Goal: Transaction & Acquisition: Purchase product/service

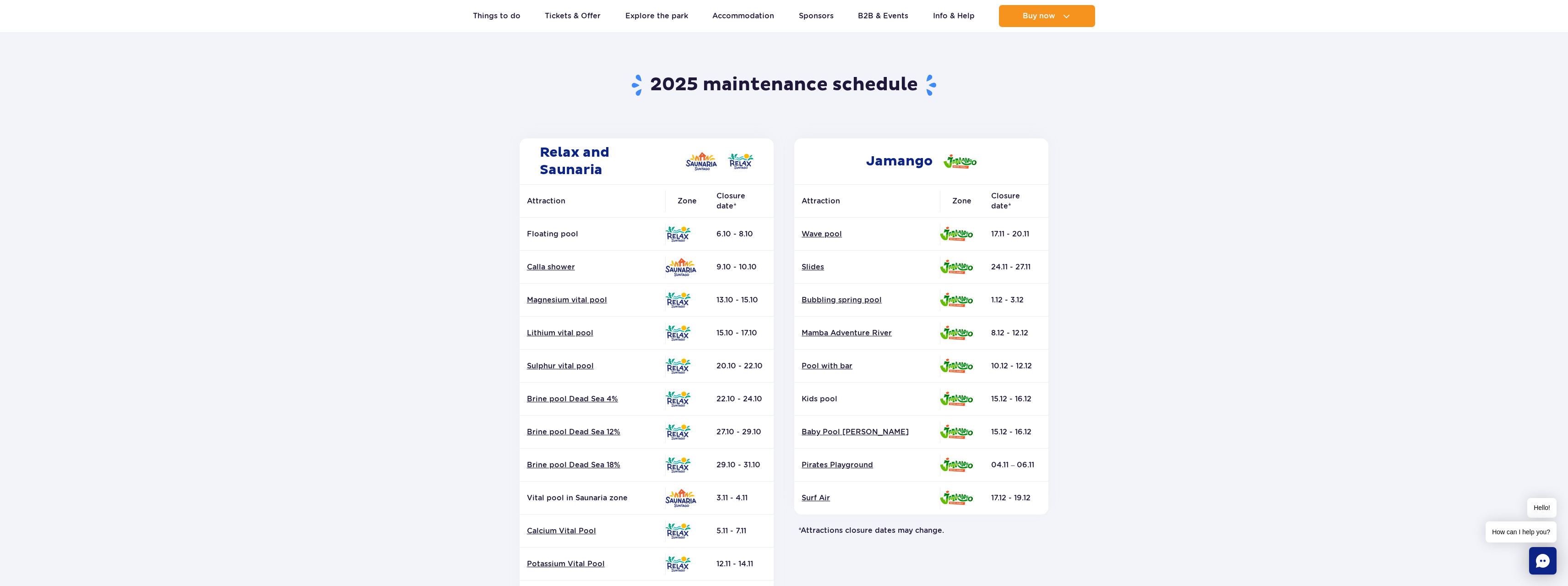
scroll to position [110, 0]
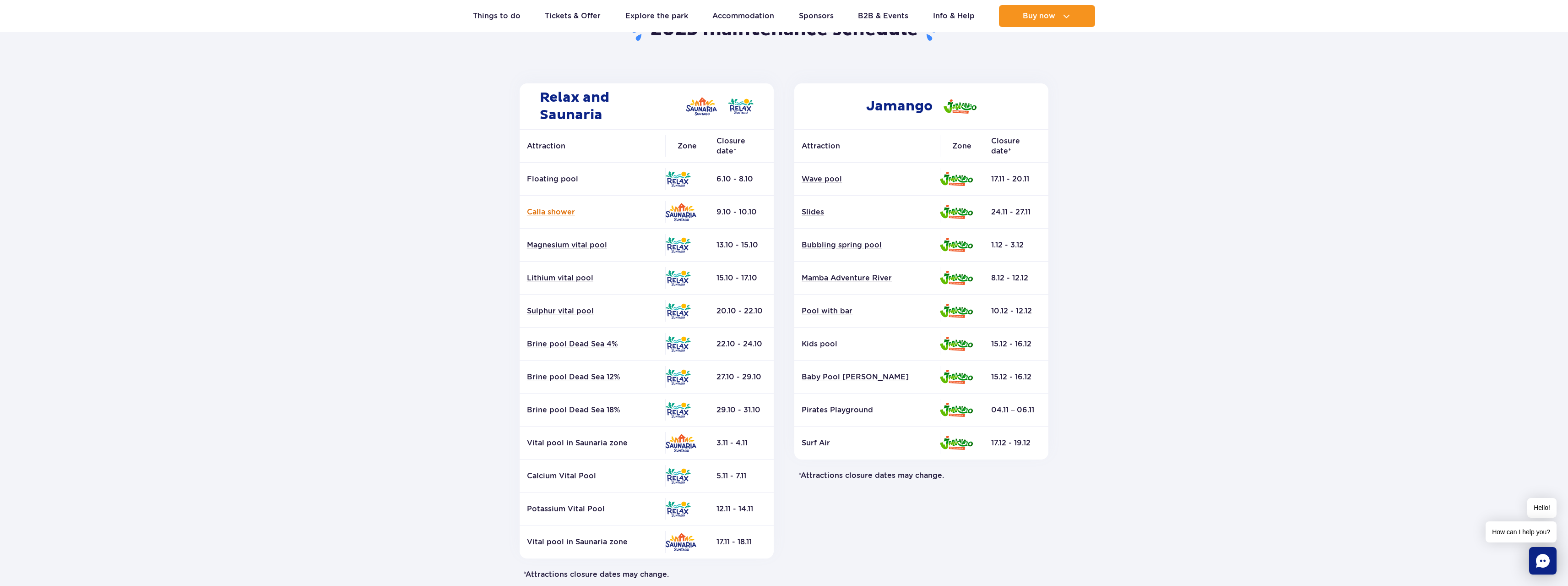
click at [554, 207] on link "Calla shower" at bounding box center [592, 212] width 131 height 10
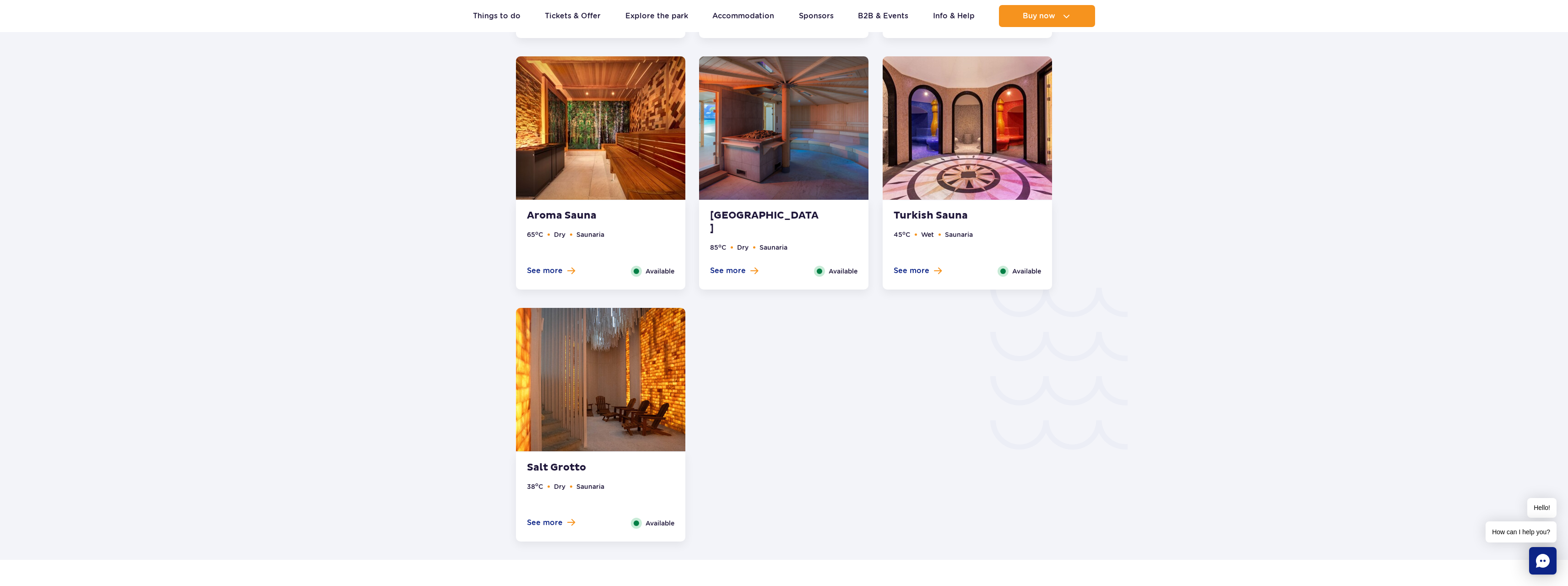
scroll to position [1316, 0]
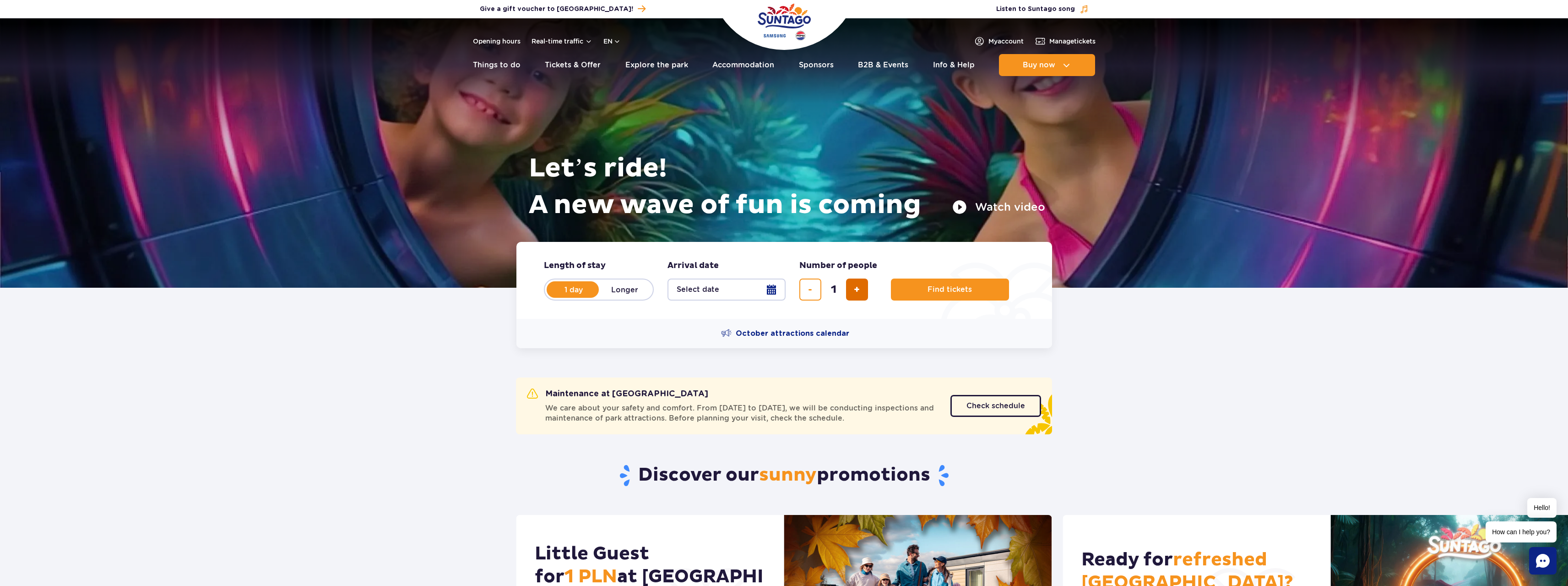
click at [857, 283] on button "add ticket" at bounding box center [857, 289] width 22 height 22
type input "3"
click at [727, 287] on button "Select date" at bounding box center [726, 289] width 118 height 22
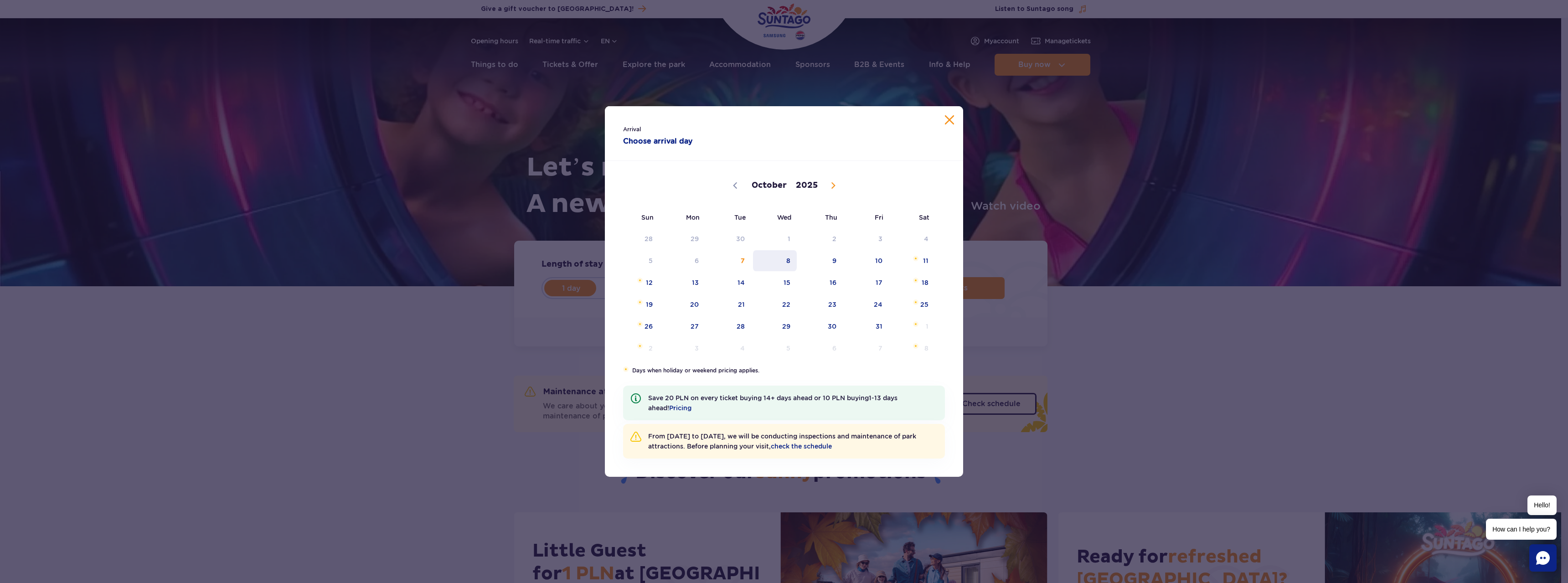
click at [781, 257] on span "8" at bounding box center [775, 260] width 46 height 21
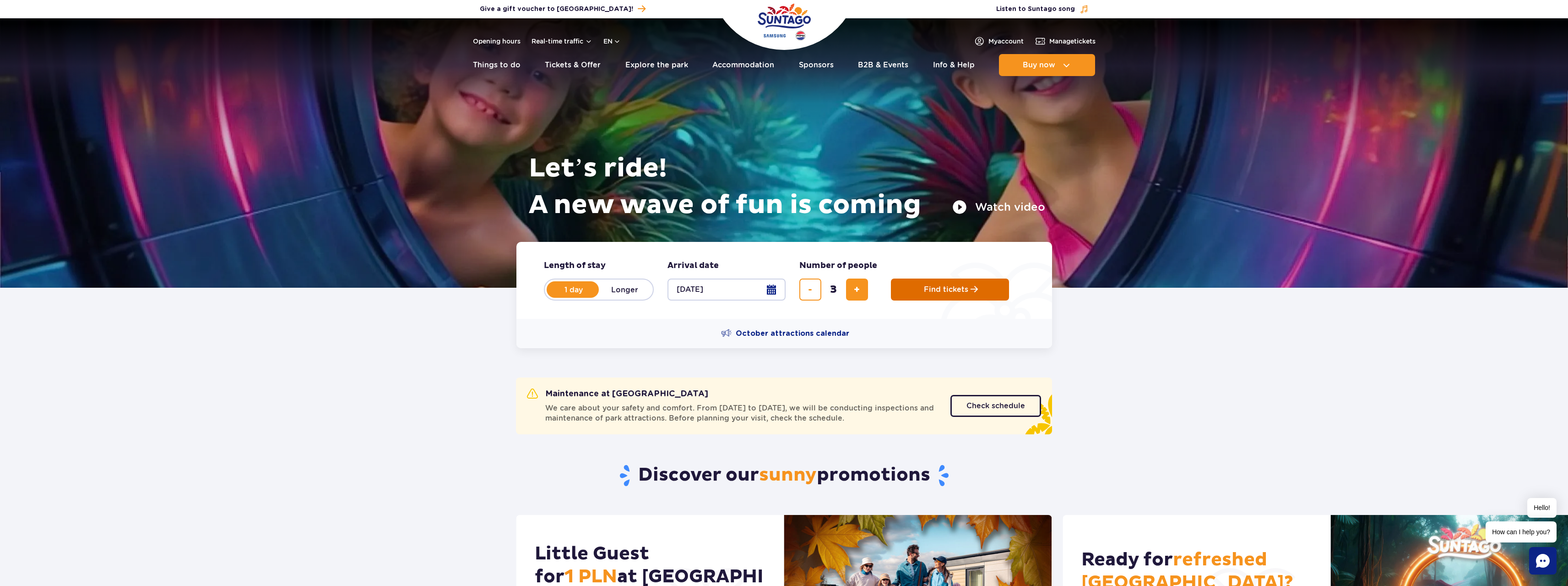
click at [908, 288] on button "Find tickets" at bounding box center [949, 289] width 118 height 22
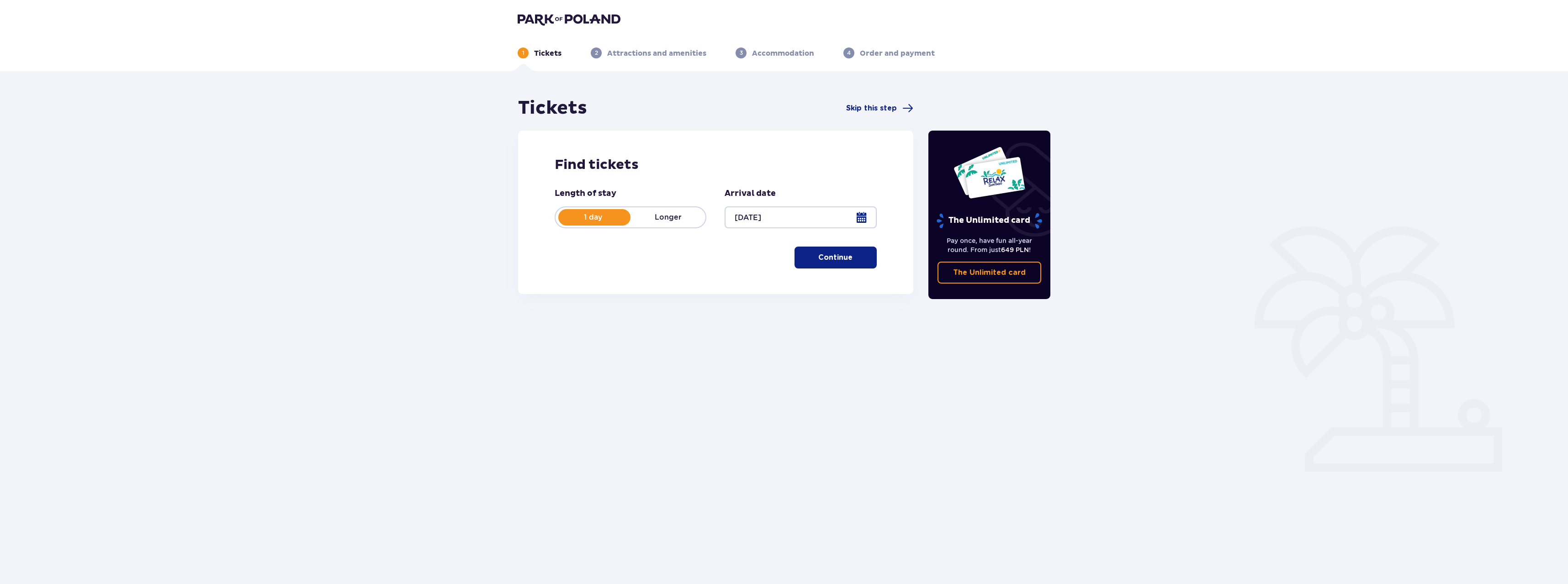
click at [822, 257] on p "Continue" at bounding box center [835, 257] width 34 height 10
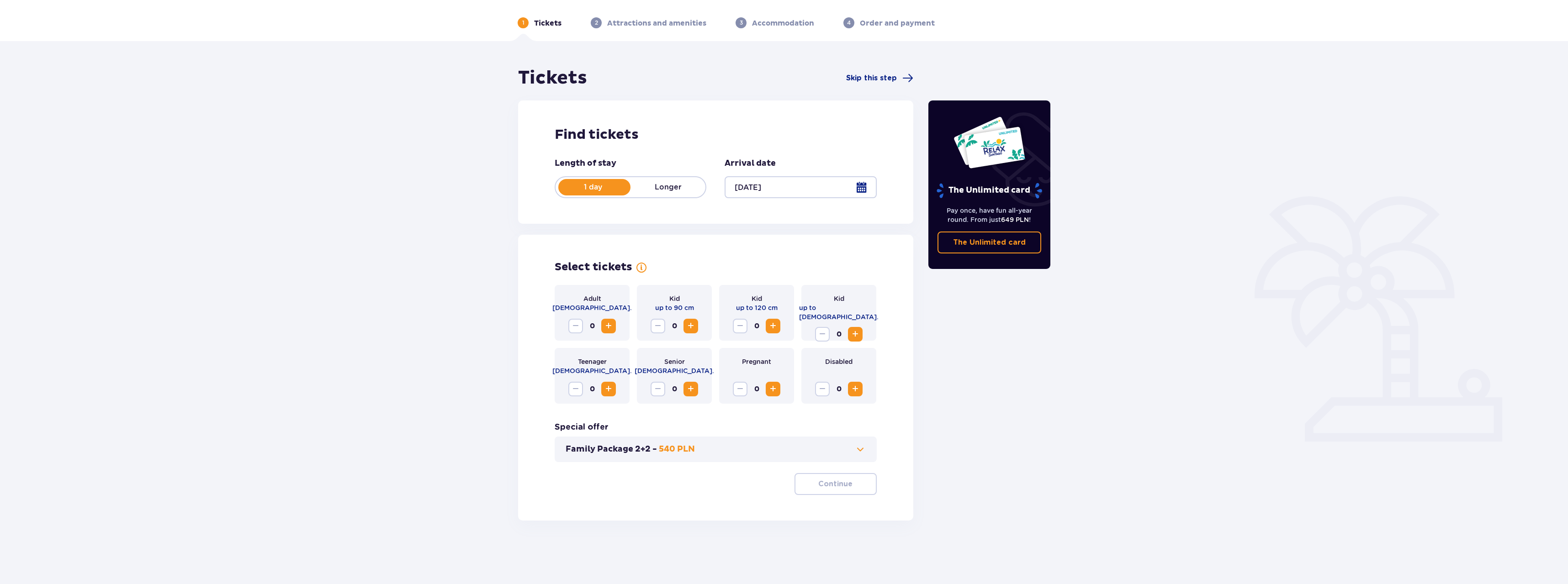
scroll to position [33, 0]
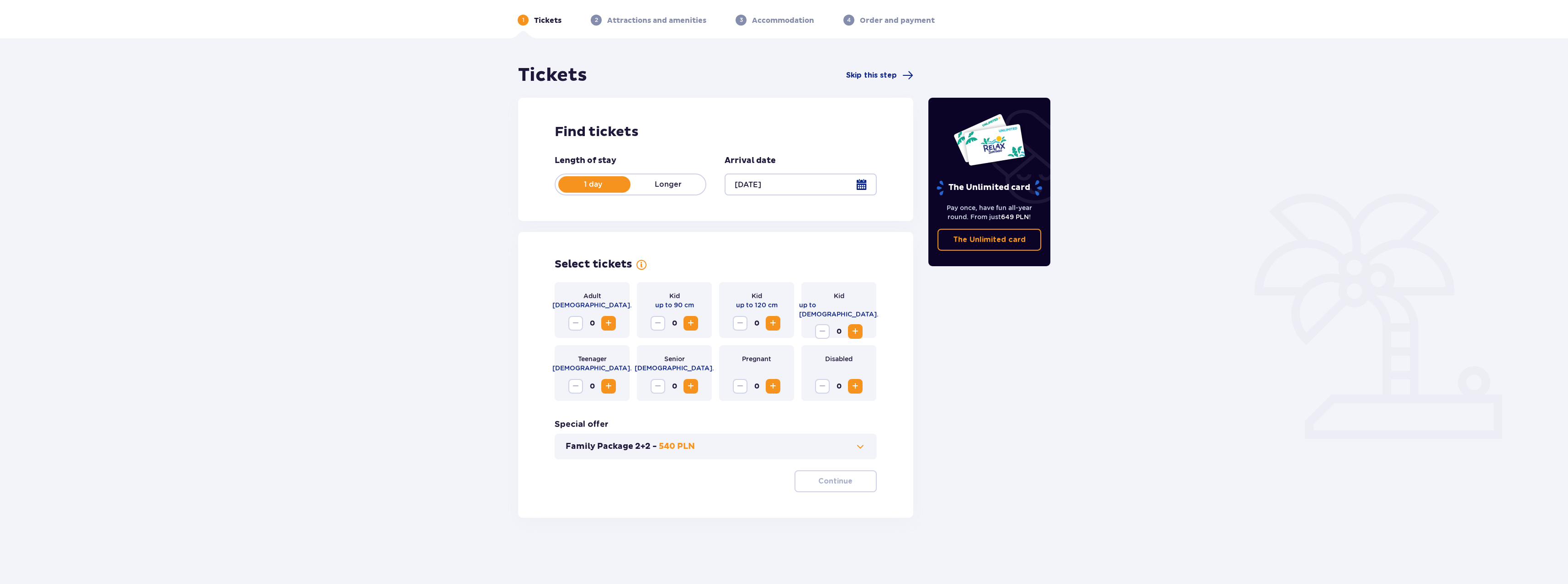
click at [608, 326] on span "Increase" at bounding box center [608, 323] width 11 height 11
click at [838, 483] on p "Continue" at bounding box center [835, 481] width 34 height 10
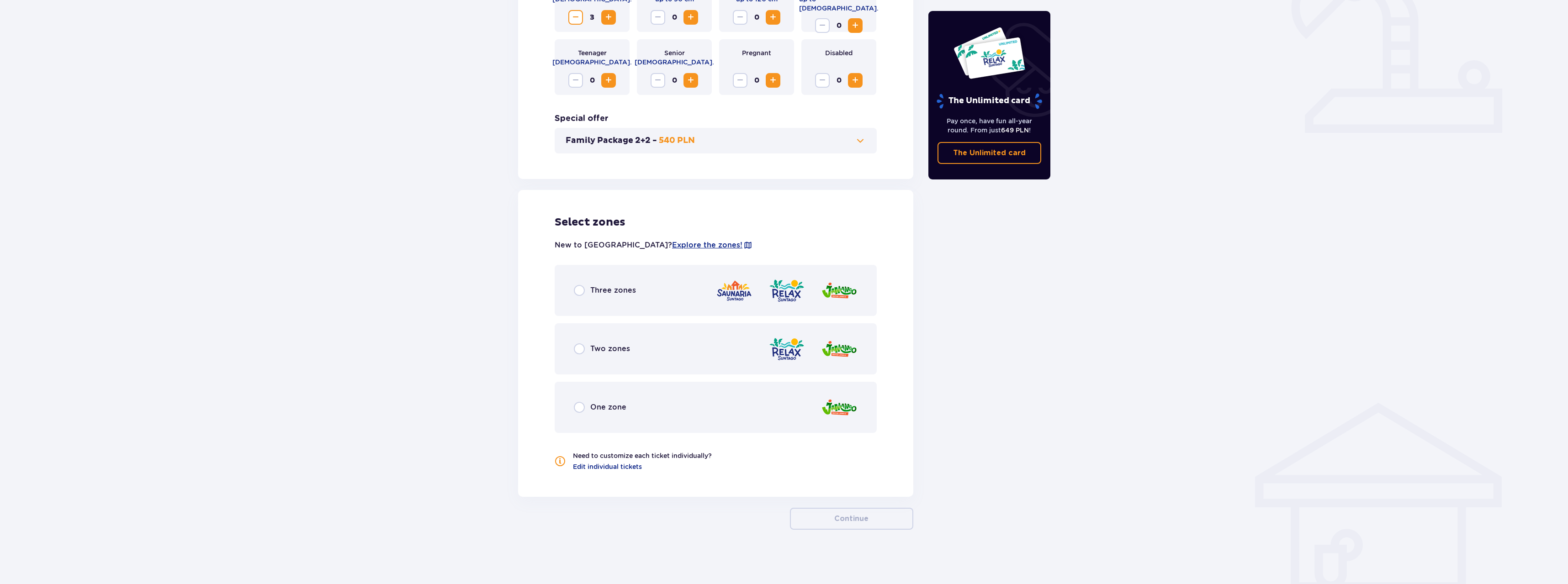
scroll to position [339, 0]
click at [577, 290] on input "radio" at bounding box center [580, 290] width 11 height 11
radio input "true"
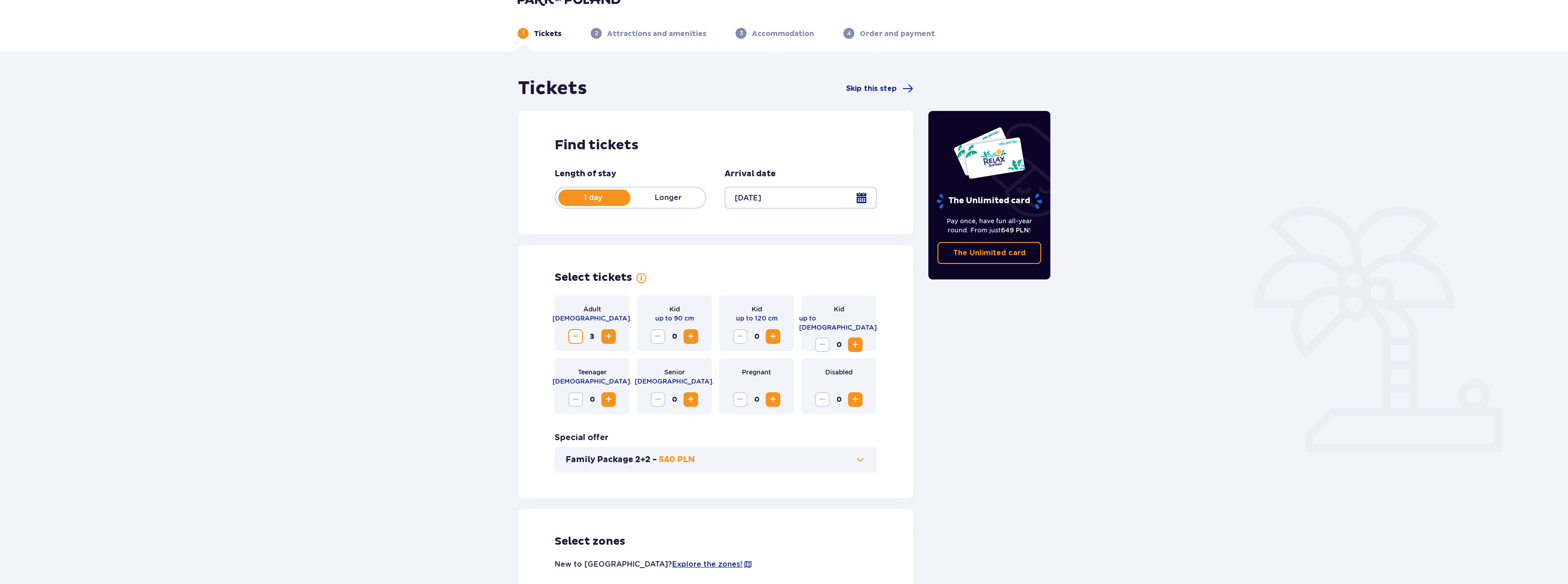
scroll to position [0, 0]
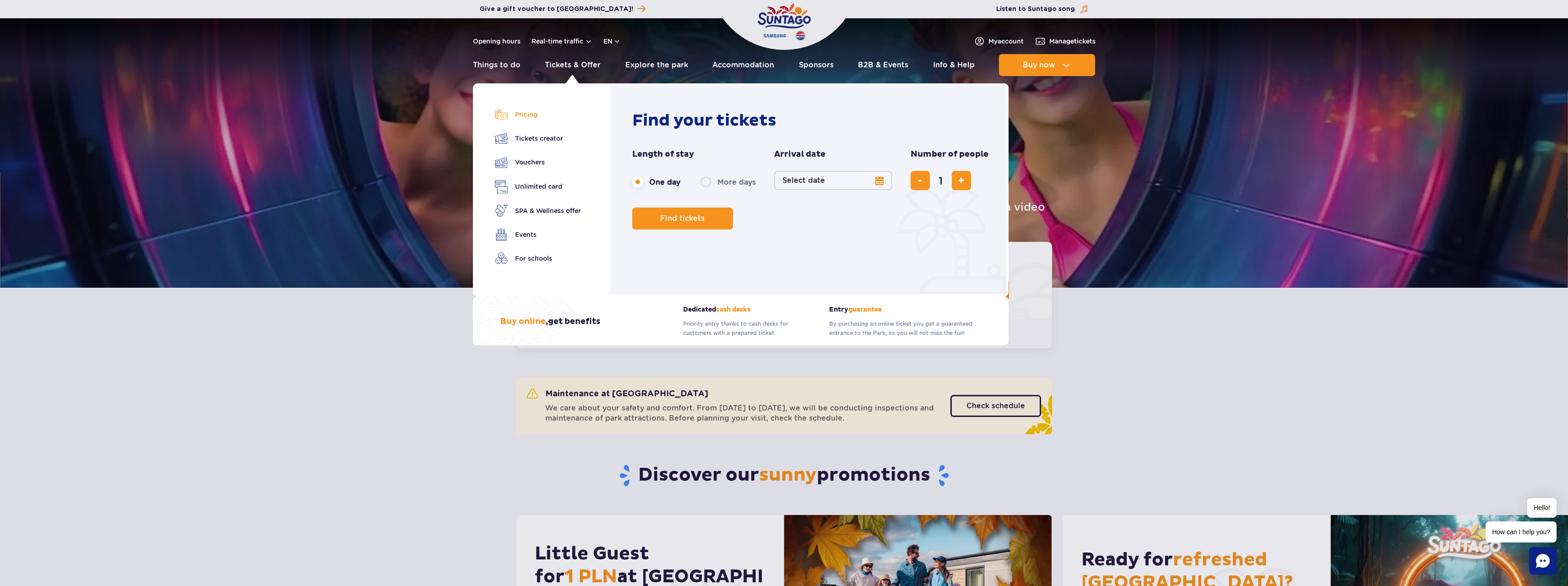
click at [540, 115] on link "Pricing" at bounding box center [537, 114] width 86 height 13
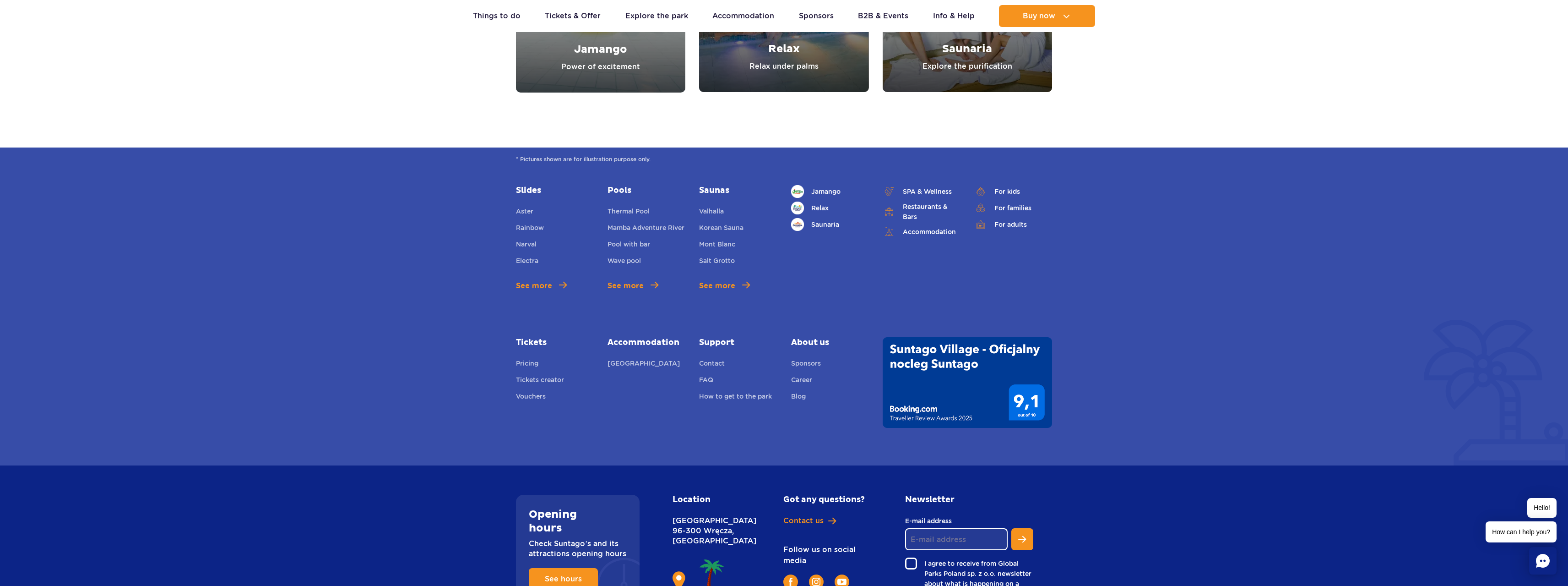
scroll to position [1215, 0]
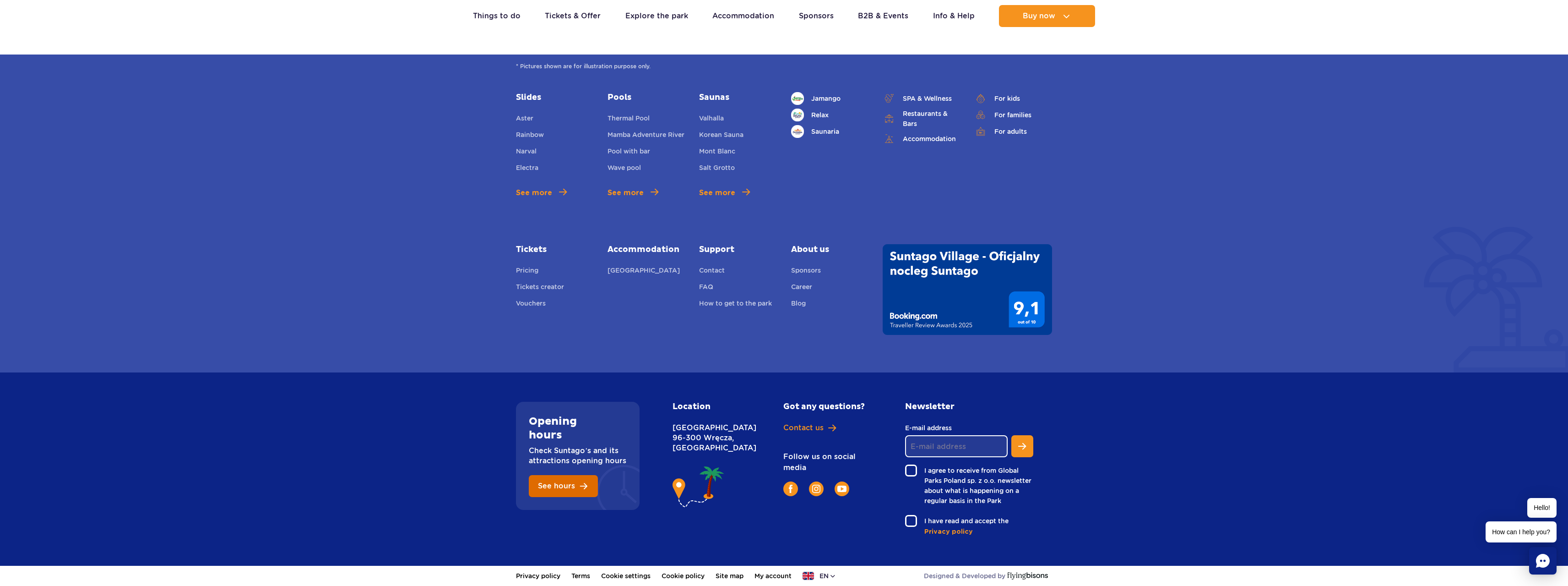
click at [567, 486] on span "See hours" at bounding box center [556, 486] width 37 height 7
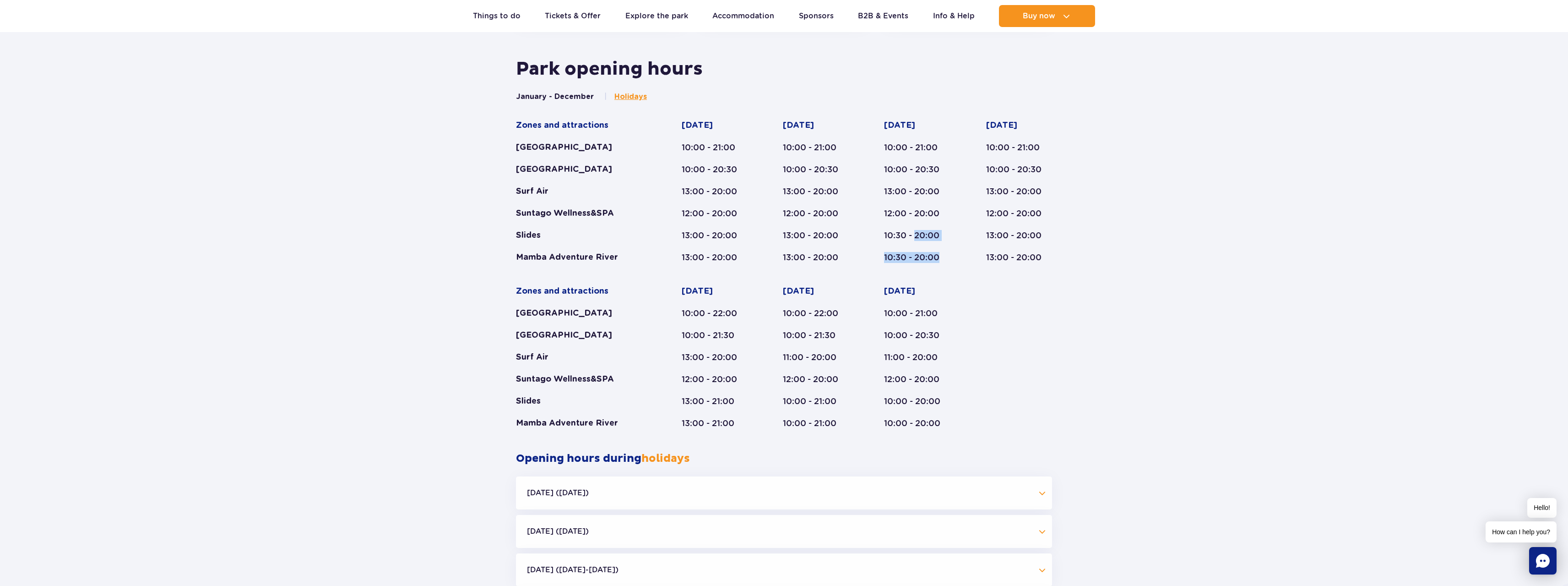
drag, startPoint x: 916, startPoint y: 238, endPoint x: 943, endPoint y: 257, distance: 33.0
click at [943, 257] on div "Wednesday 10:00 - 21:00 10:00 - 20:30 13:00 - 20:00 12:00 - 20:00 10:30 - 20:00…" at bounding box center [917, 191] width 67 height 143
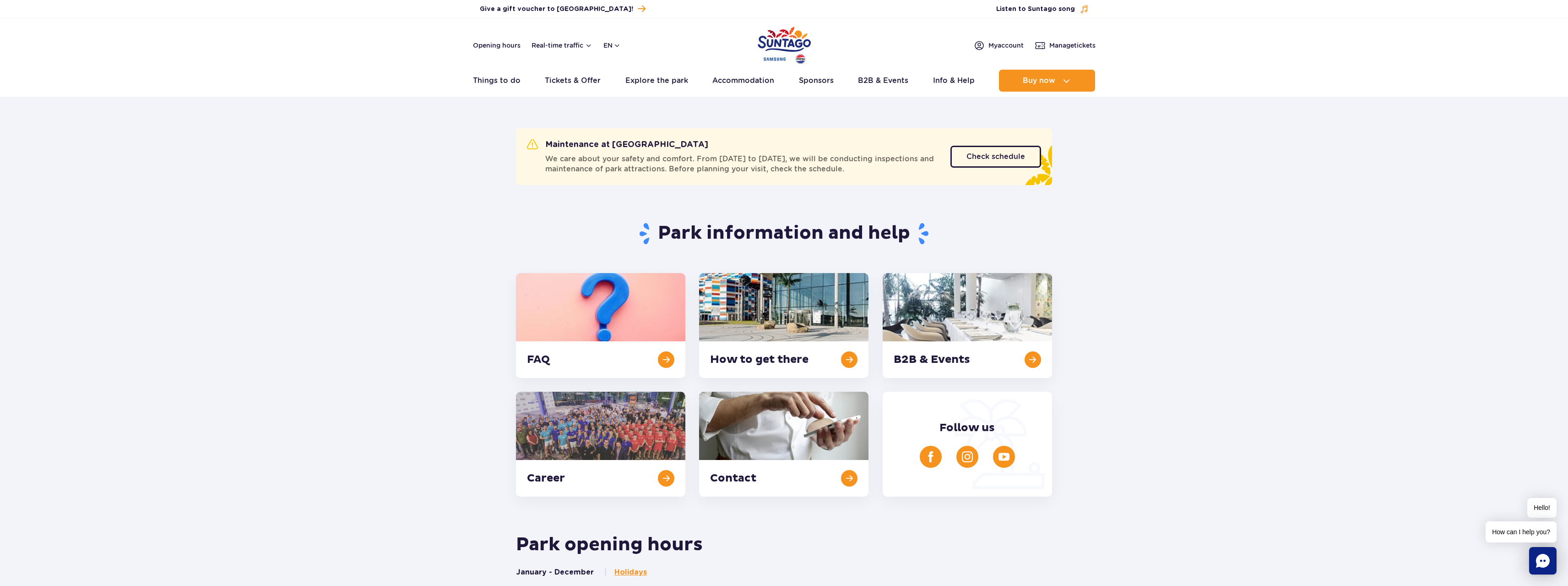
click at [1088, 313] on section "Park information and help FAQ How to get there B2B & Events Career Contact Foll…" at bounding box center [784, 347] width 1568 height 297
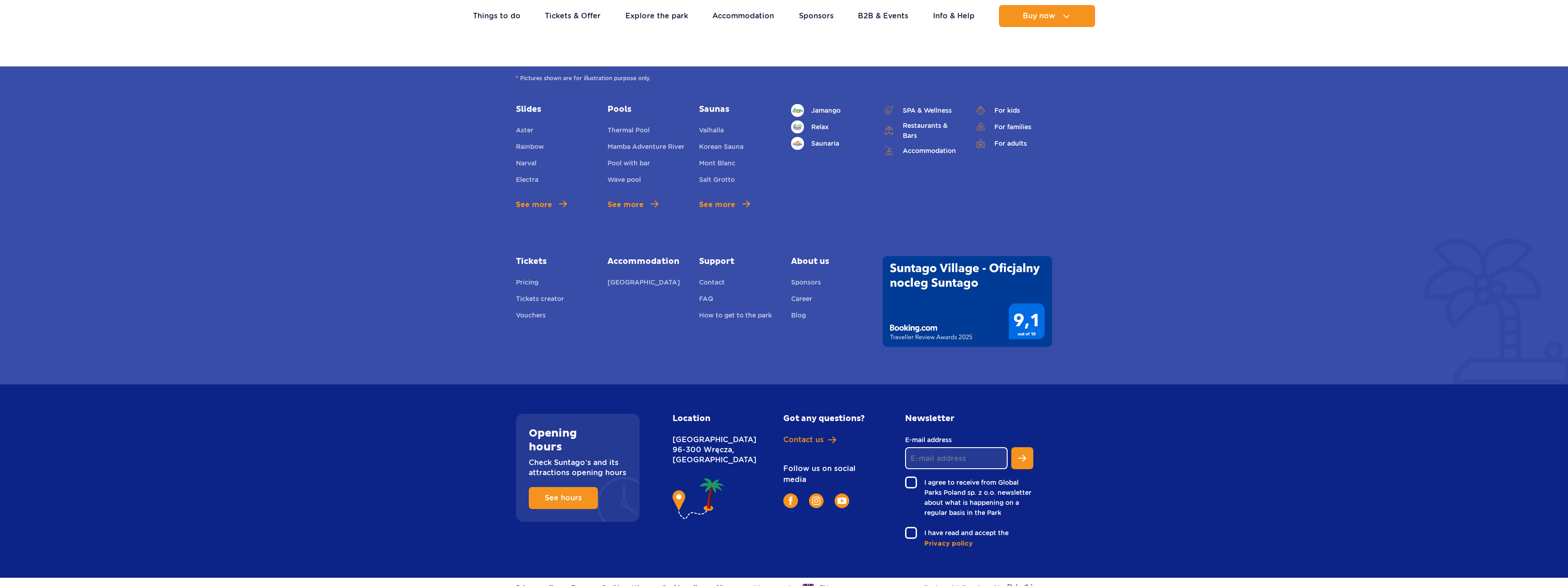
scroll to position [1212, 0]
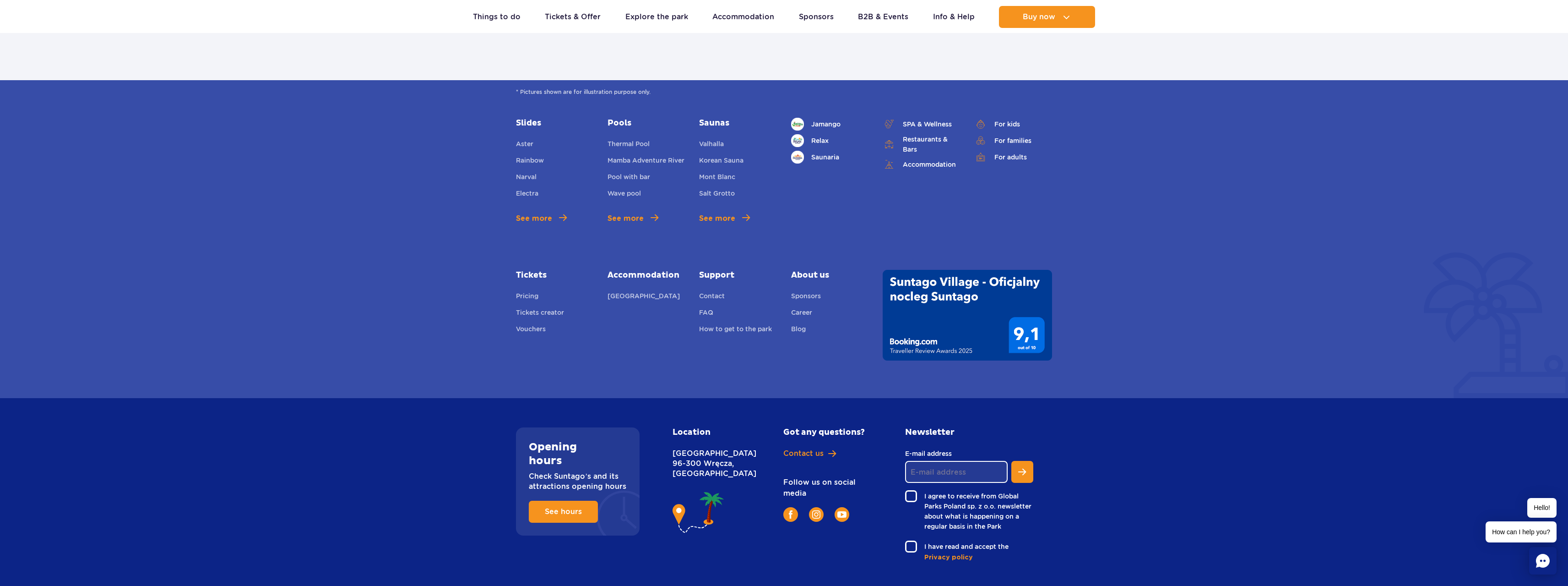
scroll to position [3225, 0]
click at [563, 508] on span "See hours" at bounding box center [556, 511] width 37 height 7
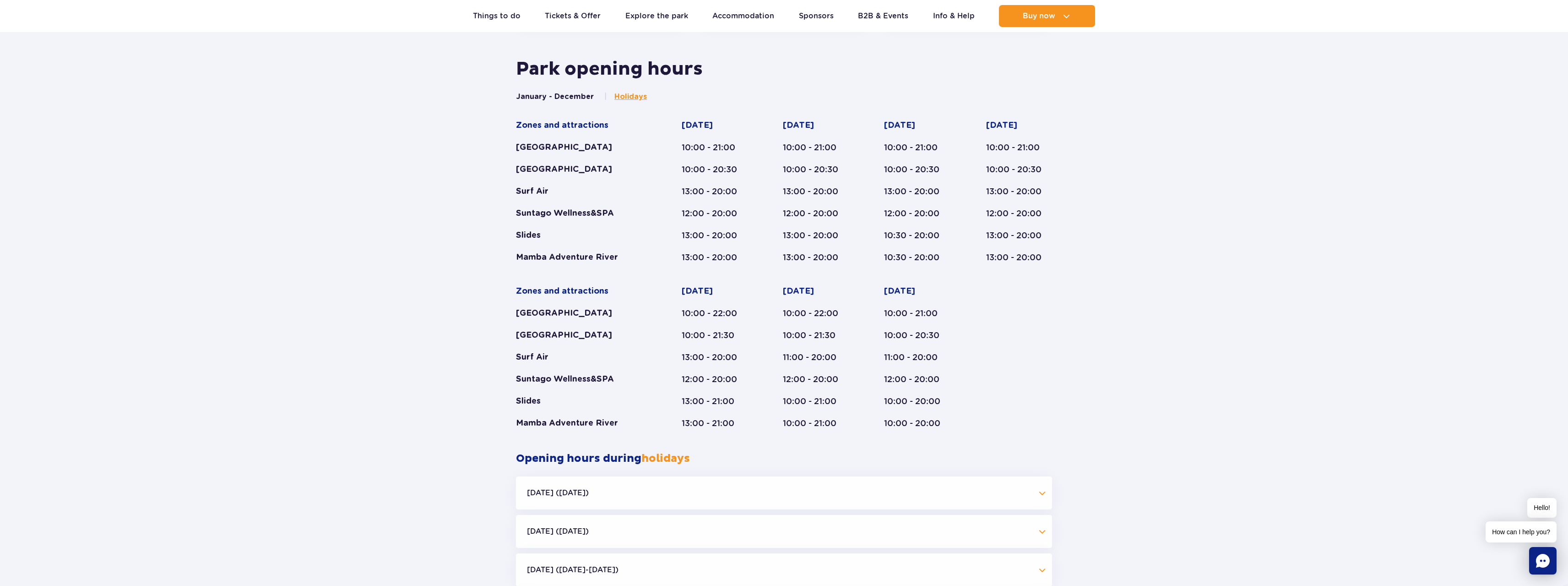
scroll to position [420, 0]
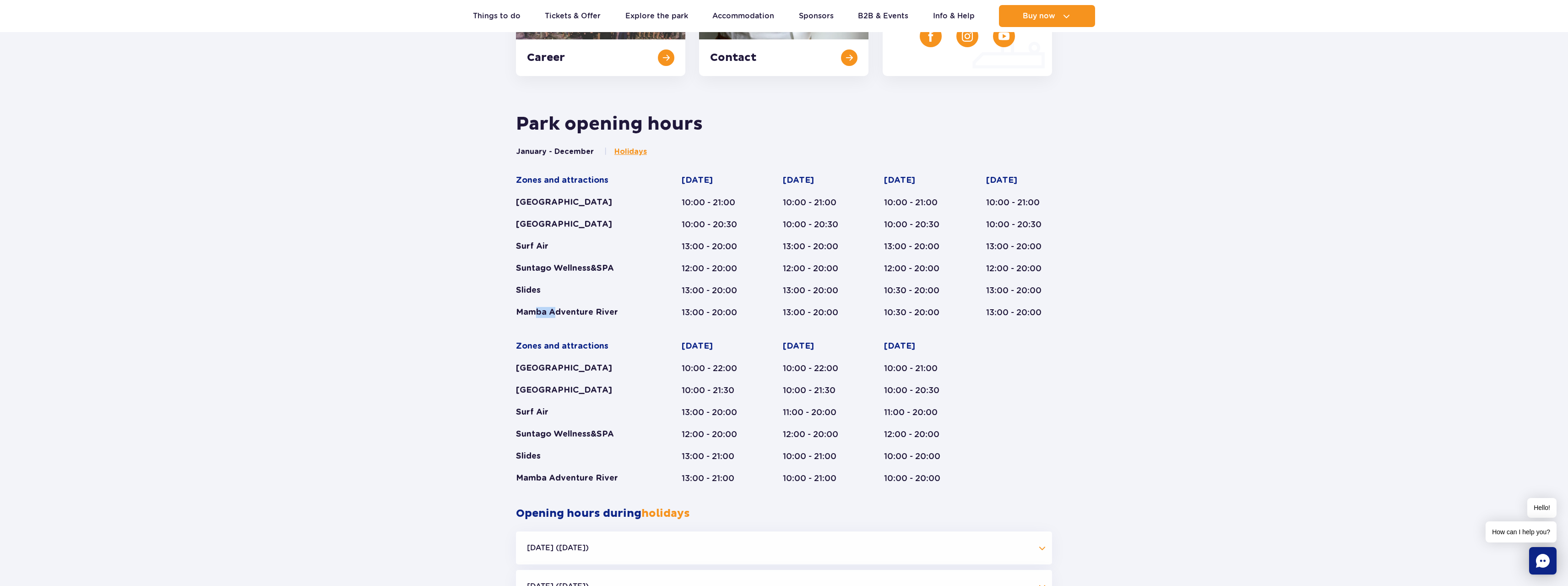
drag, startPoint x: 534, startPoint y: 311, endPoint x: 556, endPoint y: 309, distance: 22.1
click at [556, 309] on div "Mamba Adventure River" at bounding box center [581, 313] width 130 height 11
drag, startPoint x: 520, startPoint y: 291, endPoint x: 533, endPoint y: 289, distance: 13.2
click at [533, 289] on div "Slides" at bounding box center [581, 291] width 130 height 11
drag, startPoint x: 545, startPoint y: 269, endPoint x: 613, endPoint y: 268, distance: 68.0
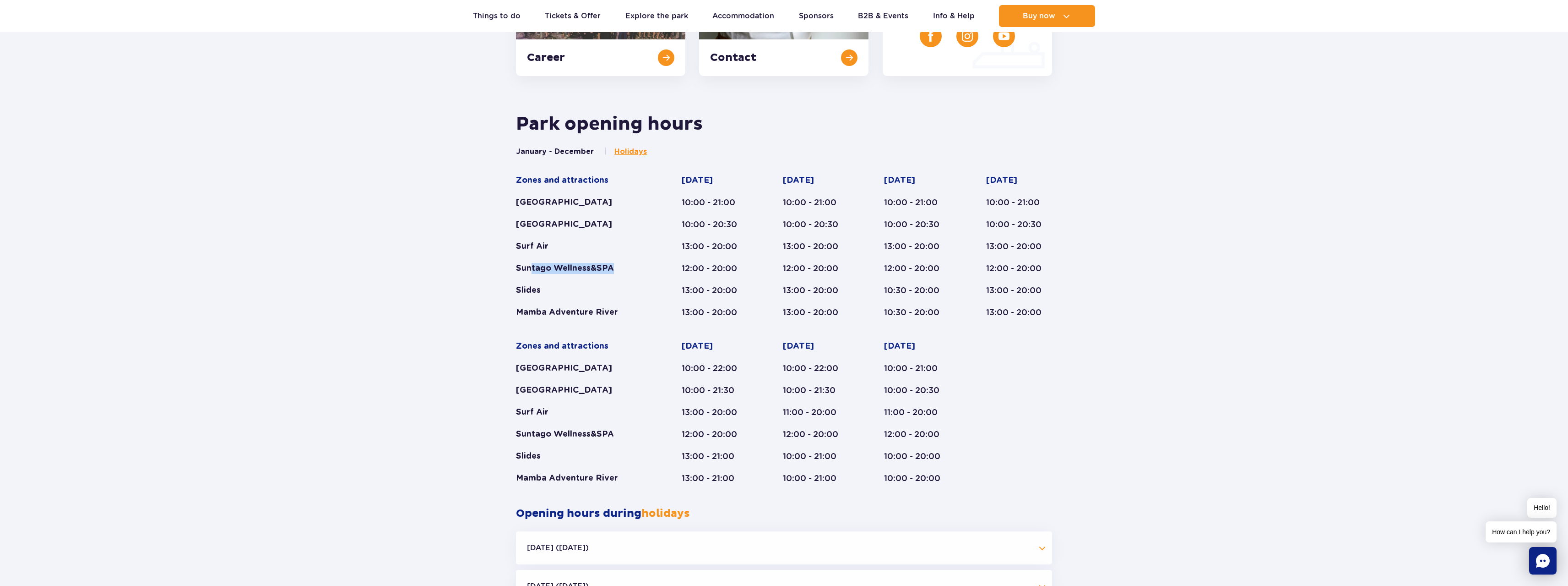
click at [617, 269] on div "Suntago Wellness&SPA" at bounding box center [581, 269] width 130 height 11
drag, startPoint x: 528, startPoint y: 243, endPoint x: 545, endPoint y: 243, distance: 17.0
click at [545, 243] on div "Surf Air" at bounding box center [581, 247] width 130 height 11
drag, startPoint x: 534, startPoint y: 223, endPoint x: 587, endPoint y: 221, distance: 53.0
click at [587, 221] on div "Crocodile Island" at bounding box center [581, 224] width 130 height 11
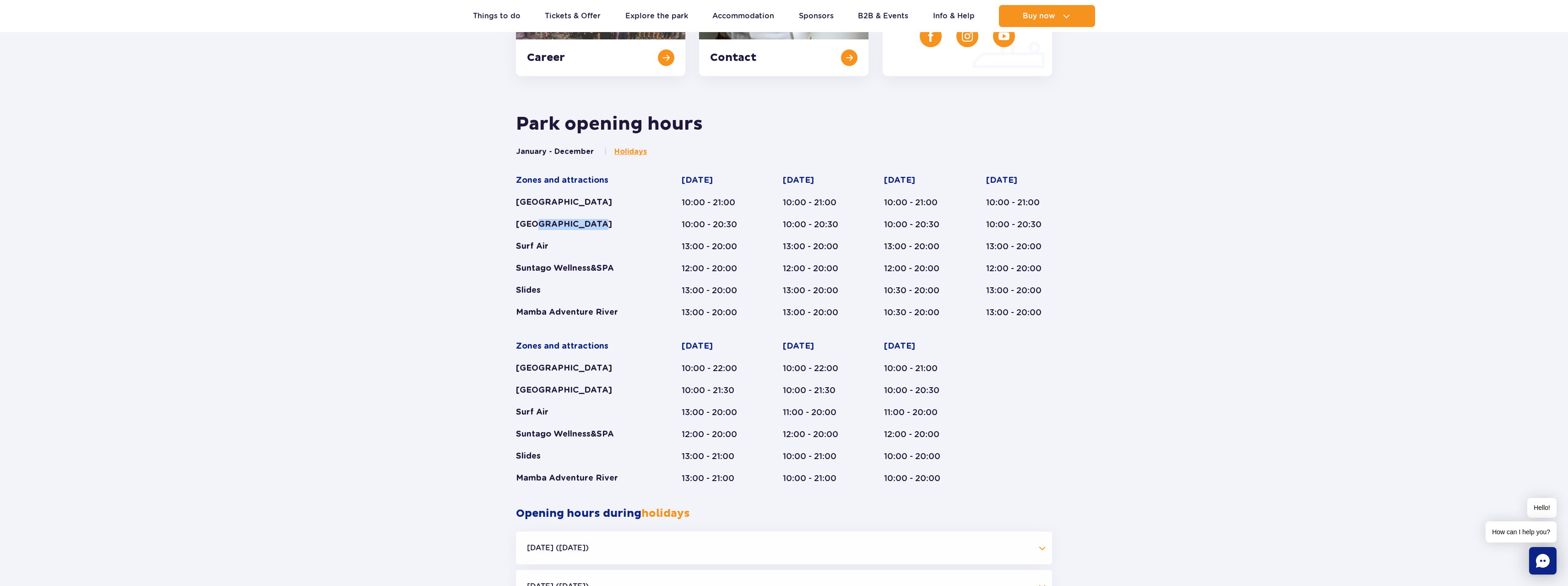
drag, startPoint x: 531, startPoint y: 205, endPoint x: 608, endPoint y: 198, distance: 77.3
click at [608, 198] on div "[GEOGRAPHIC_DATA]" at bounding box center [581, 202] width 130 height 11
click at [471, 249] on div "Park opening hours January - December Holidays Zones and attractions Suntago Wa…" at bounding box center [784, 421] width 1568 height 617
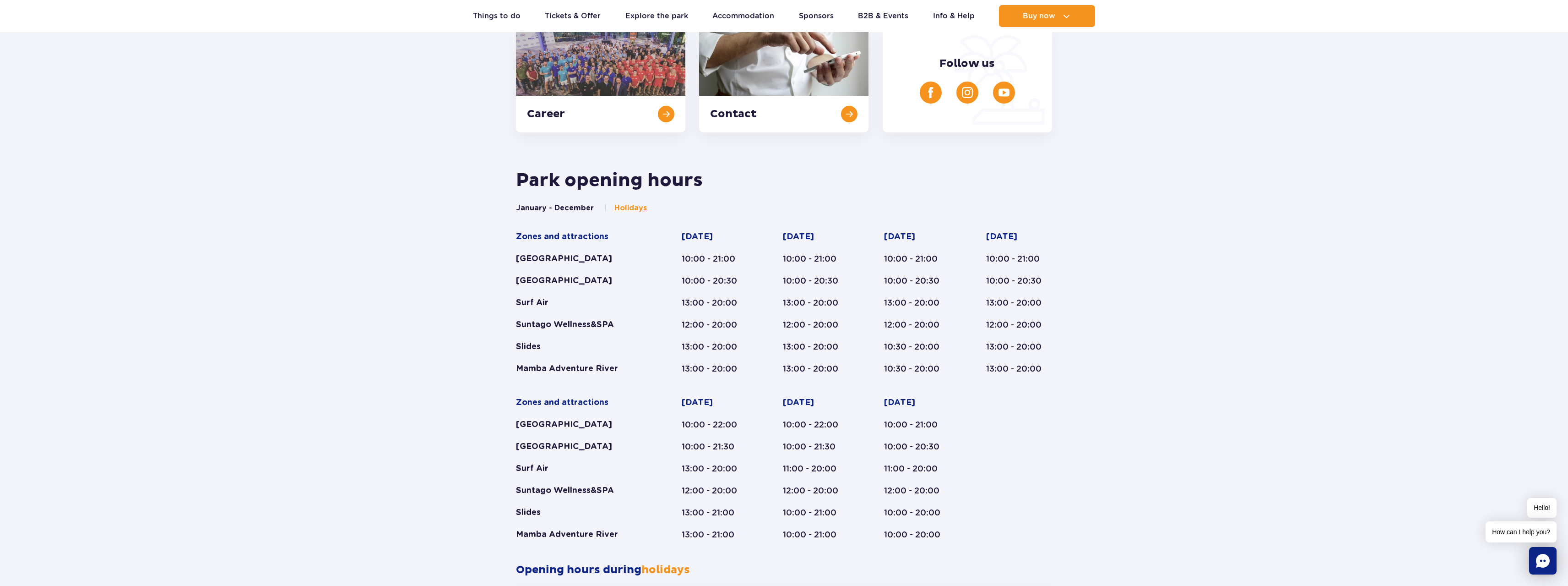
scroll to position [0, 0]
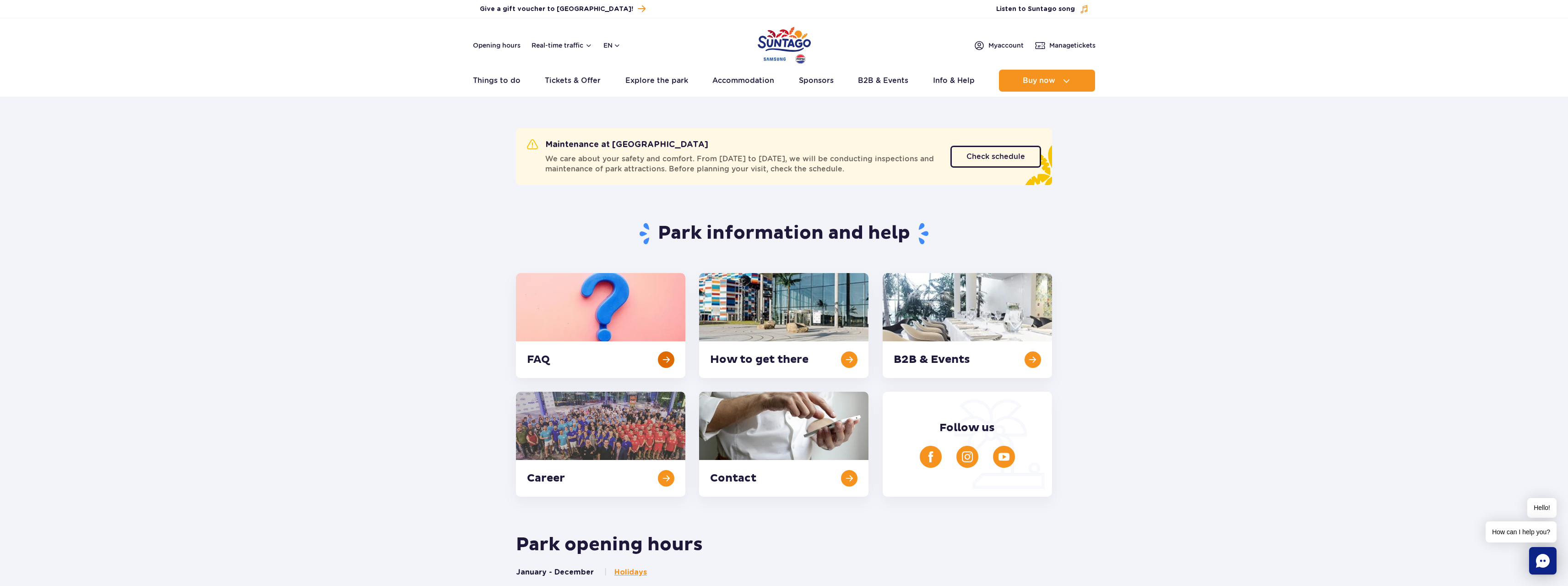
click at [566, 325] on link at bounding box center [600, 325] width 169 height 105
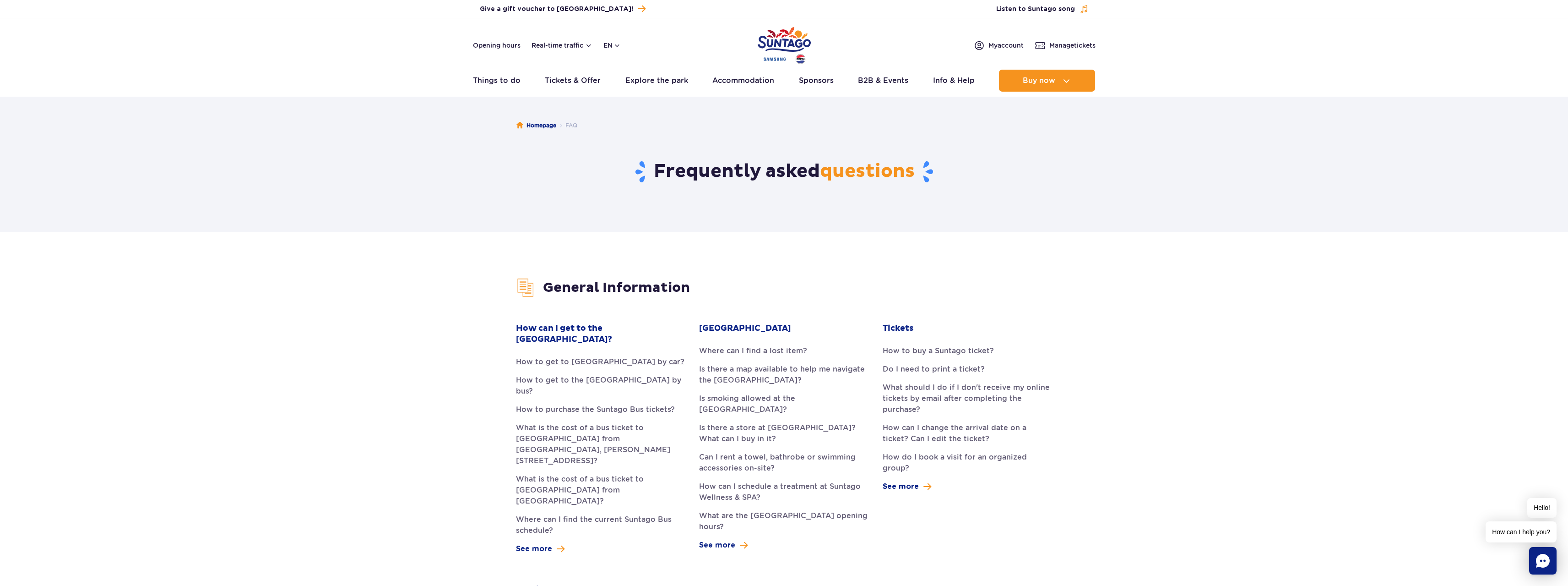
click at [533, 357] on link "How to get to [GEOGRAPHIC_DATA] by car?" at bounding box center [600, 362] width 169 height 11
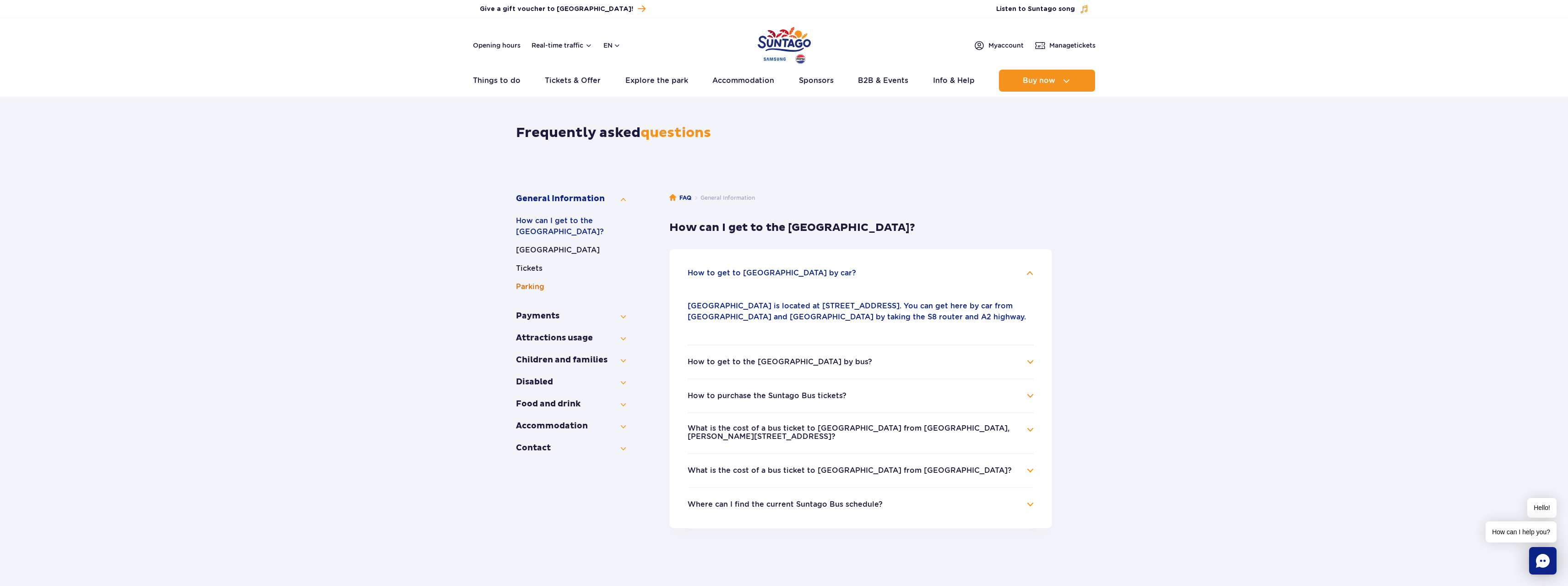
click at [543, 286] on button "Parking" at bounding box center [571, 287] width 110 height 11
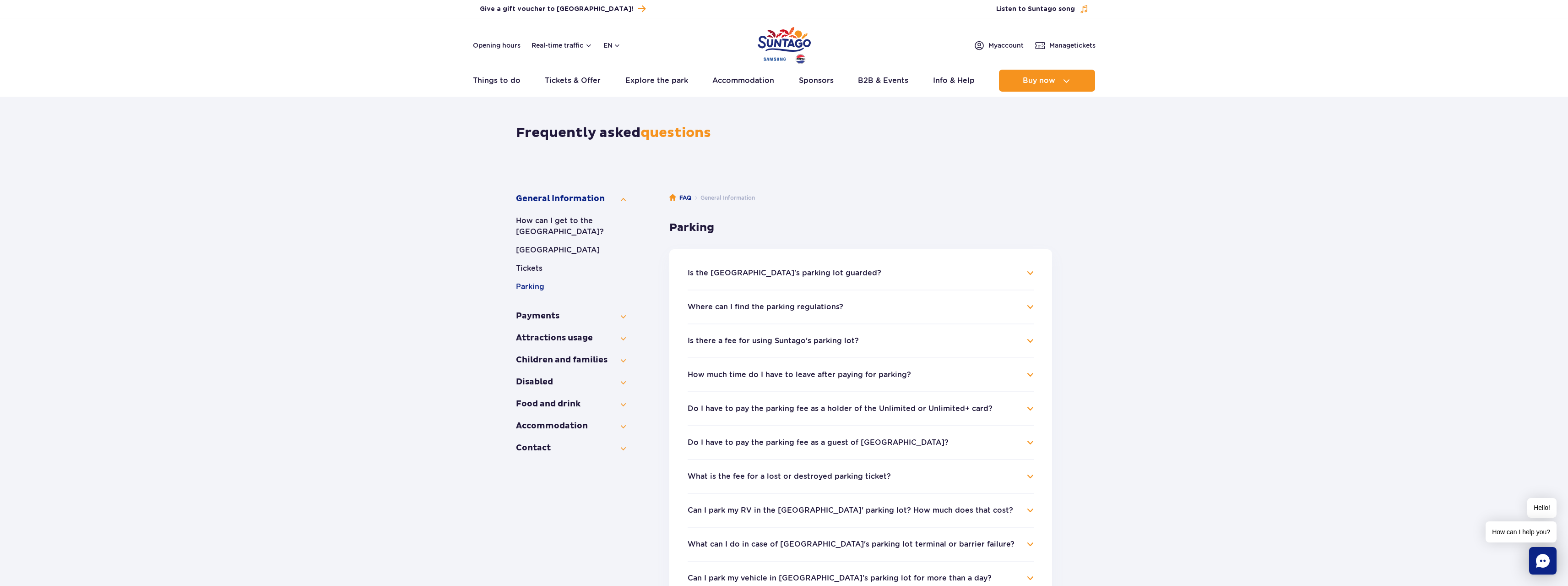
click at [927, 340] on h4 "Is there a fee for using Suntago's parking lot?" at bounding box center [861, 341] width 346 height 11
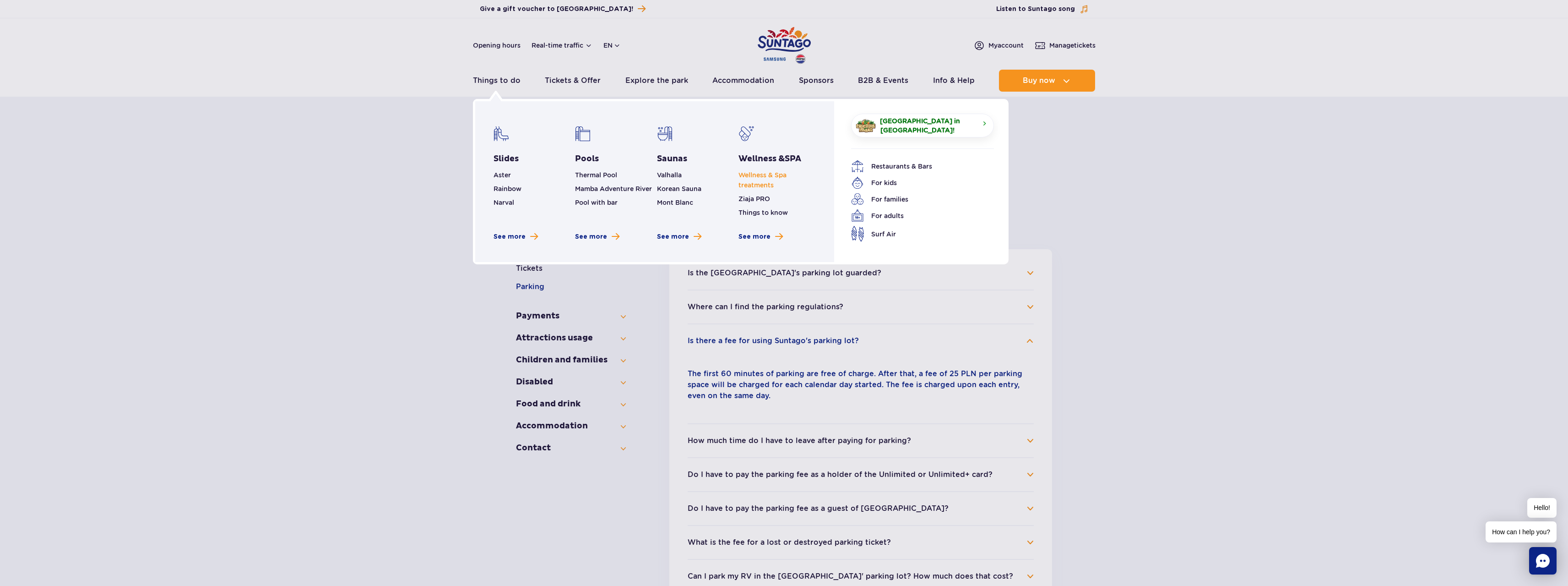
click at [763, 184] on link "Wellness & Spa treatments" at bounding box center [762, 180] width 48 height 17
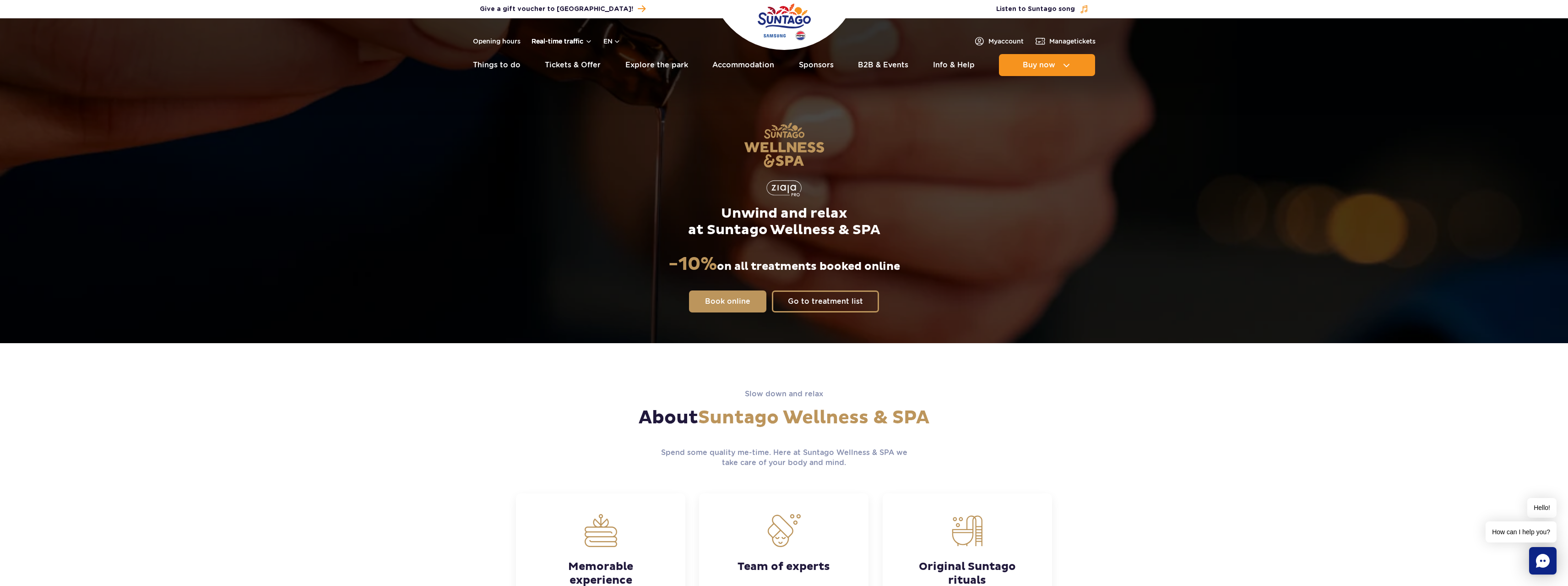
click at [562, 42] on button "Real-time traffic" at bounding box center [562, 41] width 61 height 7
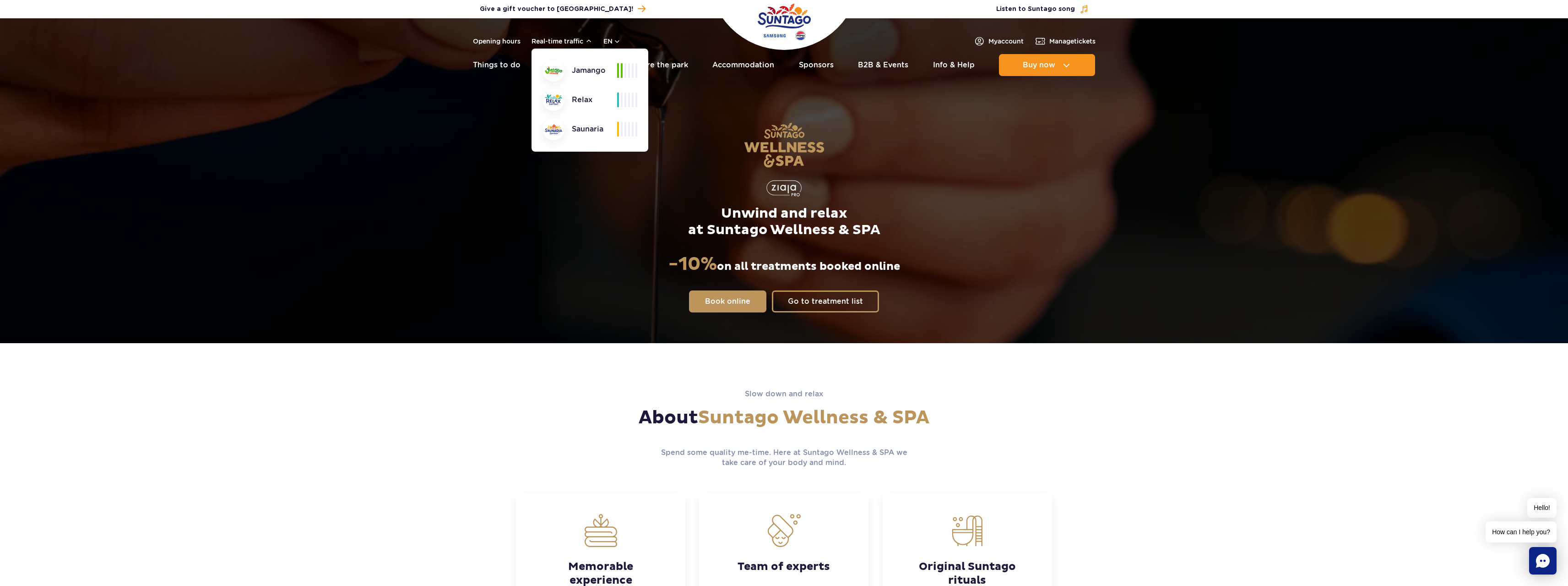
click at [587, 128] on div "Saunaria" at bounding box center [580, 129] width 75 height 22
click at [584, 103] on div "Relax" at bounding box center [580, 100] width 75 height 22
drag, startPoint x: 574, startPoint y: 72, endPoint x: 604, endPoint y: 72, distance: 30.0
click at [604, 72] on div "Jamango" at bounding box center [580, 70] width 75 height 22
click at [623, 69] on div at bounding box center [627, 70] width 20 height 15
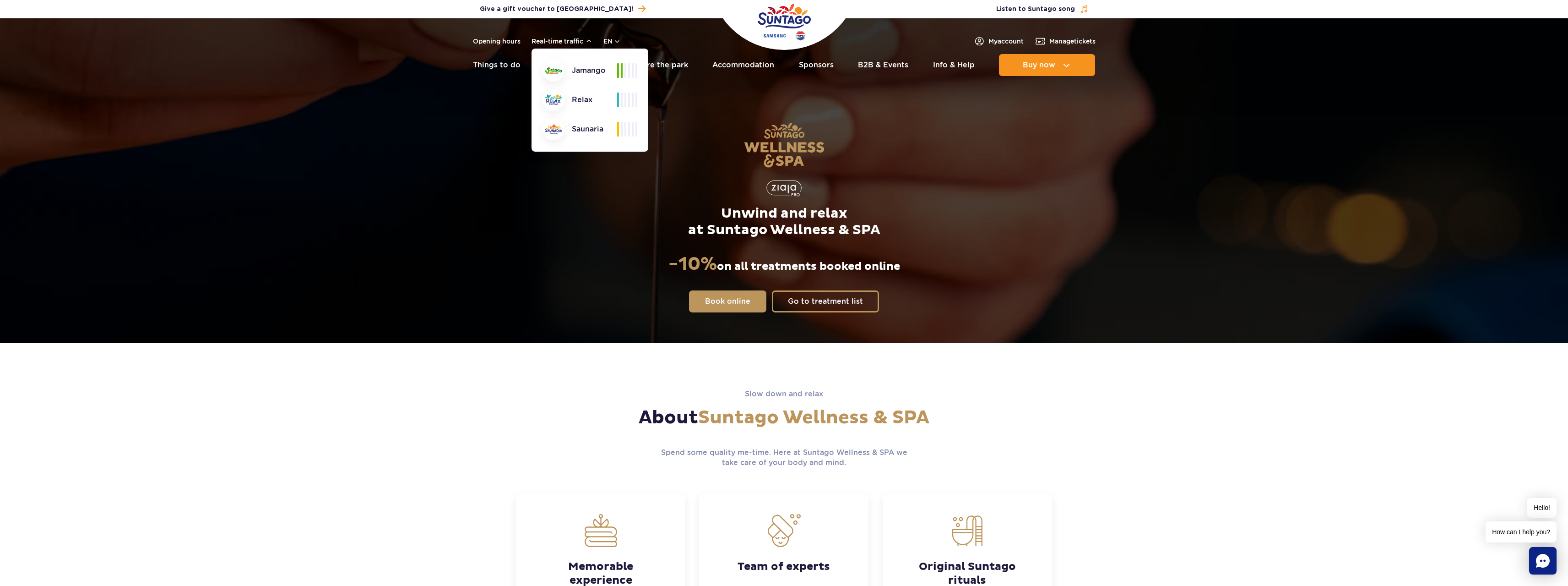
click at [623, 69] on div at bounding box center [627, 70] width 20 height 15
click at [987, 122] on div "Unwind and relax at Suntago Wellness & SPA -10% on all treatments booked online…" at bounding box center [784, 217] width 589 height 251
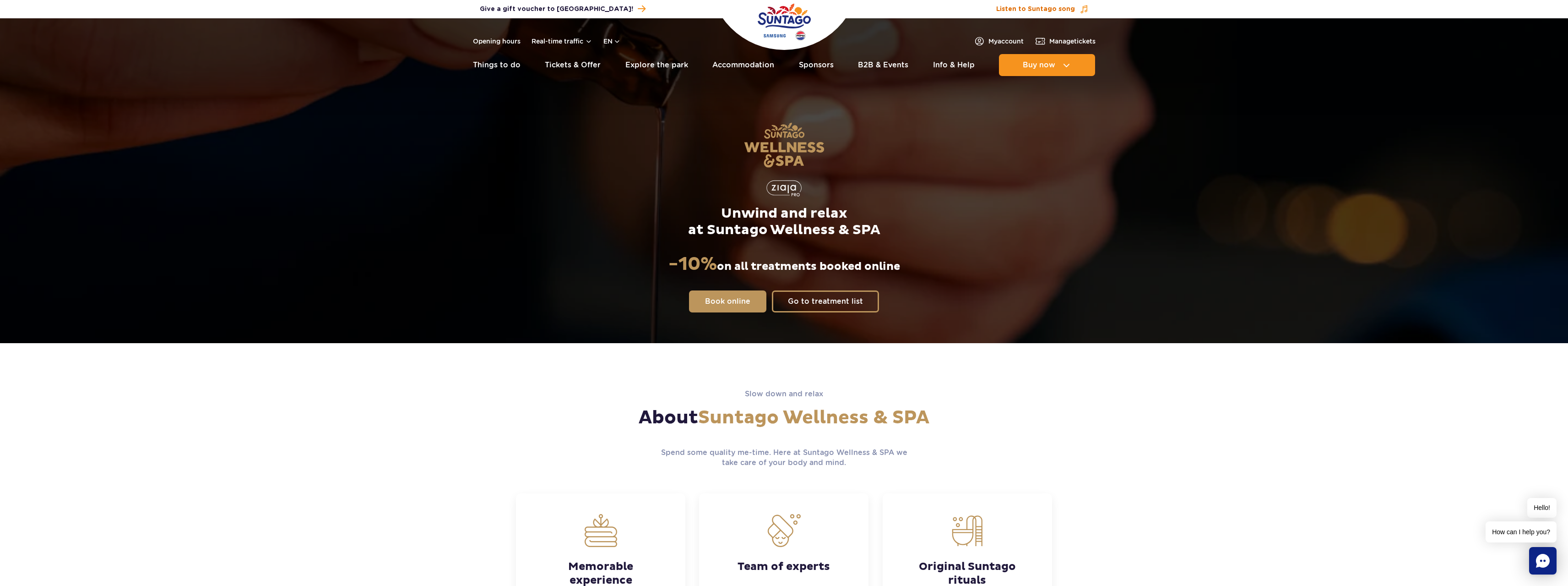
click at [1034, 9] on span "Listen to Suntago song" at bounding box center [1035, 9] width 79 height 9
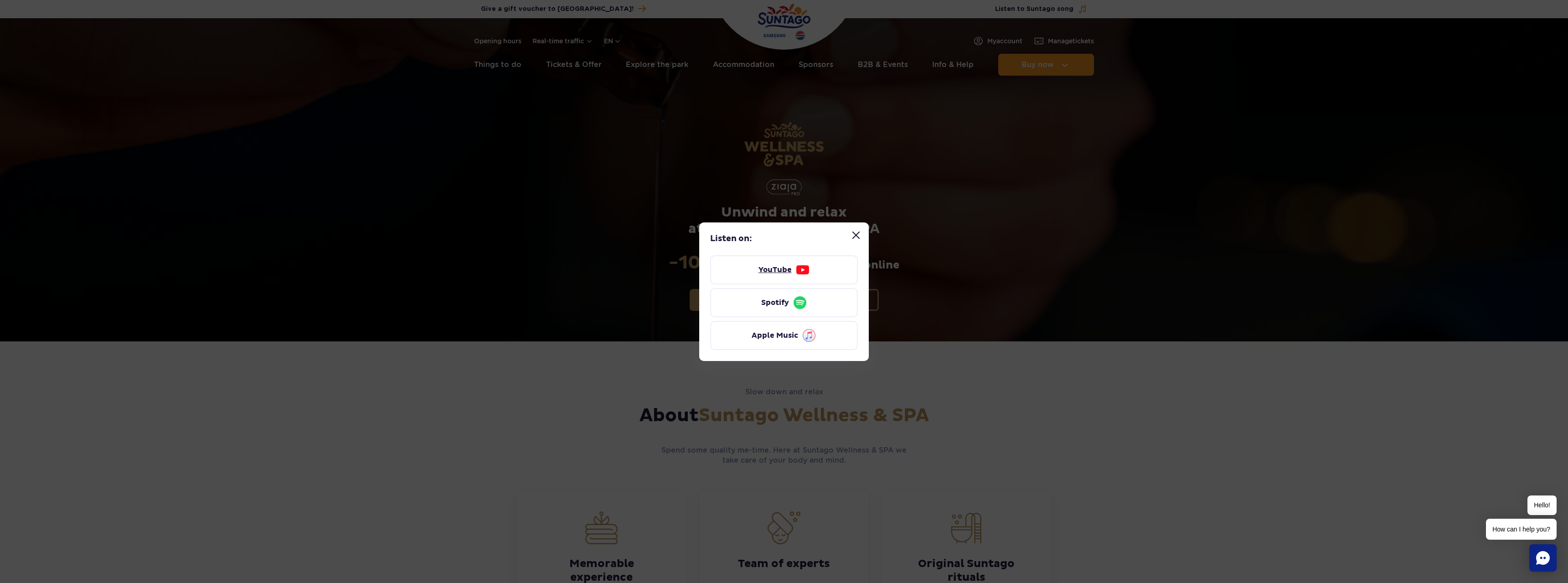
click at [812, 267] on link "YouTube" at bounding box center [784, 270] width 148 height 29
